Goal: Download file/media

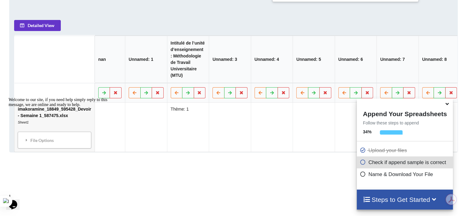
scroll to position [284, 0]
click at [49, 26] on button "Detailed View" at bounding box center [37, 25] width 47 height 11
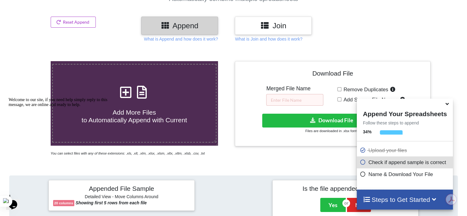
scroll to position [69, 0]
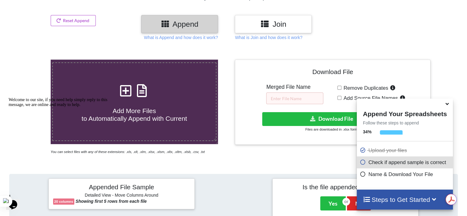
click at [447, 104] on icon at bounding box center [447, 103] width 6 height 6
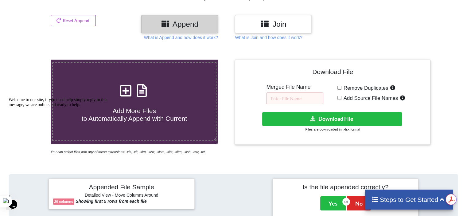
click at [298, 26] on h3 "Join" at bounding box center [272, 24] width 67 height 9
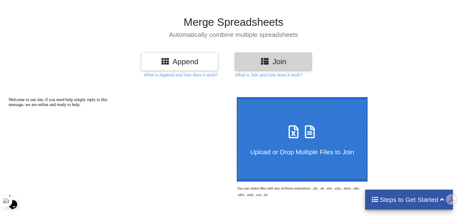
scroll to position [29, 0]
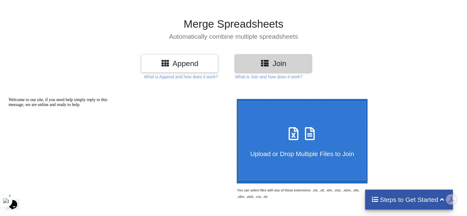
click at [180, 57] on div "Append" at bounding box center [179, 63] width 77 height 18
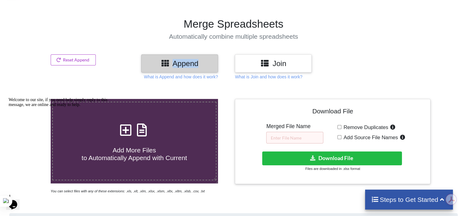
drag, startPoint x: 180, startPoint y: 57, endPoint x: 195, endPoint y: 93, distance: 38.3
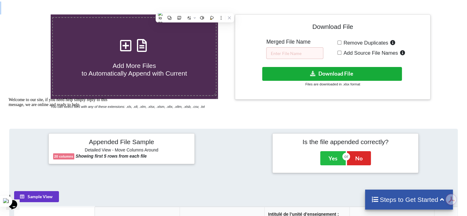
scroll to position [114, 0]
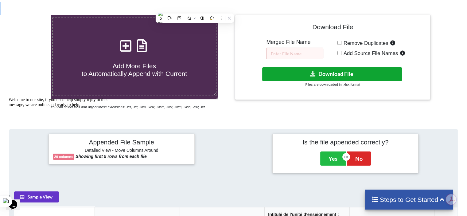
click at [331, 71] on button "Download File" at bounding box center [332, 74] width 140 height 14
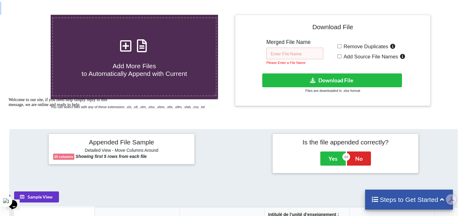
click at [311, 54] on input "text" at bounding box center [294, 54] width 57 height 12
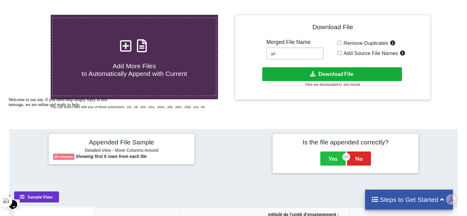
type input "all"
click at [312, 72] on icon at bounding box center [313, 73] width 6 height 5
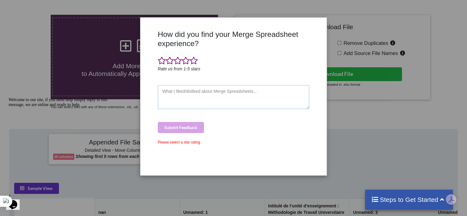
click at [256, 89] on textarea at bounding box center [234, 97] width 152 height 24
type textarea "n"
